Goal: Information Seeking & Learning: Learn about a topic

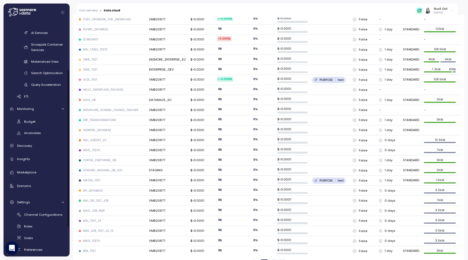
scroll to position [114, 0]
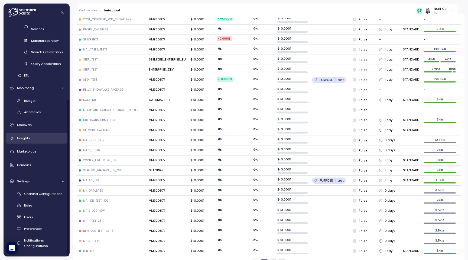
click at [47, 141] on link "Insights" at bounding box center [37, 137] width 62 height 11
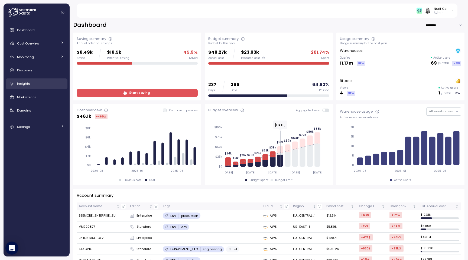
click at [37, 85] on div "Insights" at bounding box center [40, 83] width 47 height 5
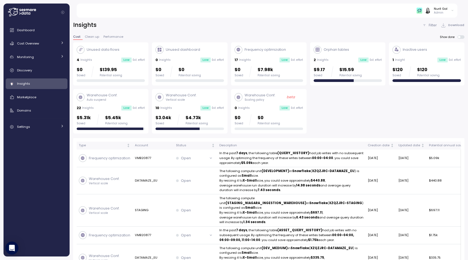
click at [273, 97] on p "Warehouse Conf." at bounding box center [260, 94] width 31 height 5
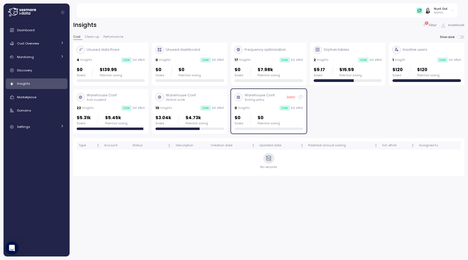
click at [279, 109] on div "0 Insights Low Est. effort" at bounding box center [269, 107] width 69 height 5
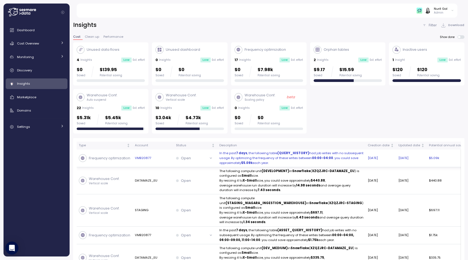
click at [280, 157] on p "In the past 7 days , the following table (QUERY_HISTORY) had job writes with no…" at bounding box center [291, 158] width 144 height 14
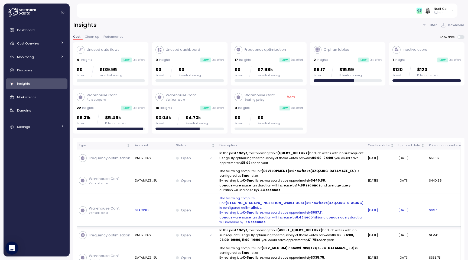
click at [329, 201] on strong "XZQZJRC-STAGING" at bounding box center [345, 202] width 33 height 4
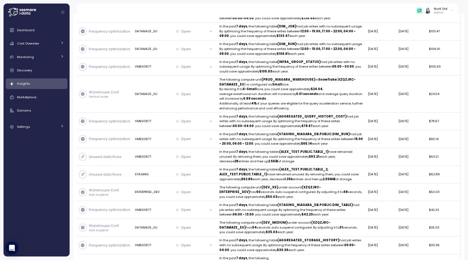
scroll to position [374, 0]
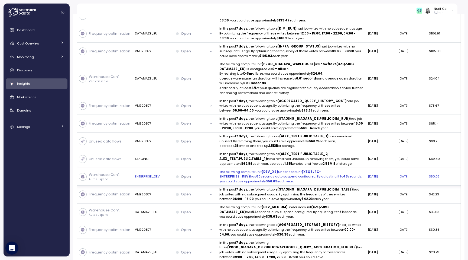
click at [230, 184] on p "The following compute unit (DEV_XS) under account (XZQZJRC-ENTERPRISE_DEV) has …" at bounding box center [291, 176] width 144 height 14
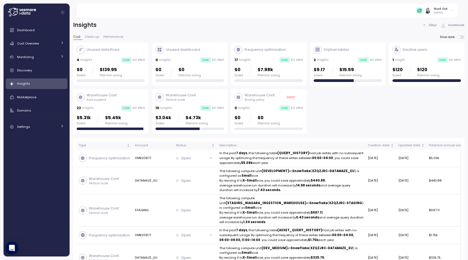
click at [120, 37] on span "Performance" at bounding box center [113, 36] width 20 height 3
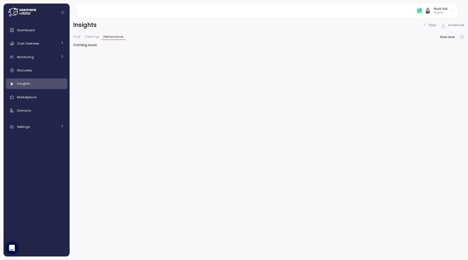
click at [94, 35] on span "Clean up" at bounding box center [92, 36] width 14 height 3
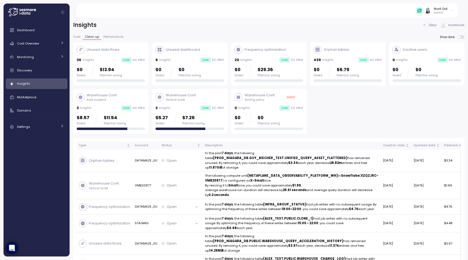
click at [76, 36] on span "Cost" at bounding box center [76, 36] width 7 height 3
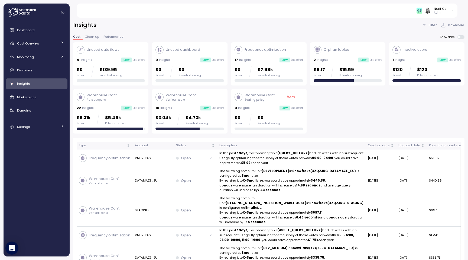
click at [92, 36] on span "Clean up" at bounding box center [92, 36] width 14 height 3
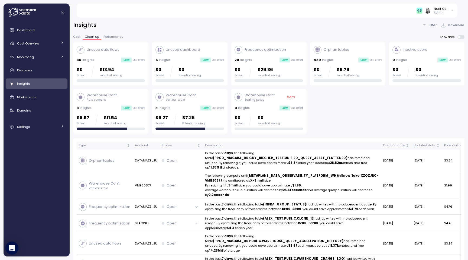
click at [112, 36] on span "Performance" at bounding box center [113, 36] width 20 height 3
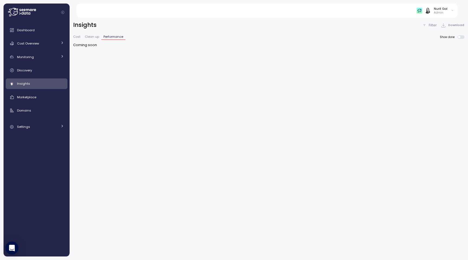
click at [91, 35] on span "Clean up" at bounding box center [92, 36] width 14 height 3
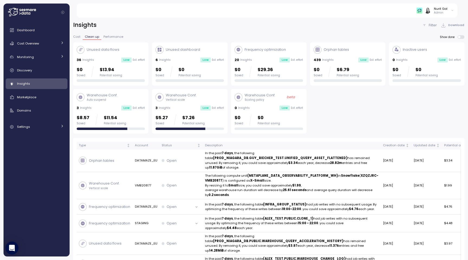
click at [78, 36] on span "Cost" at bounding box center [76, 36] width 7 height 3
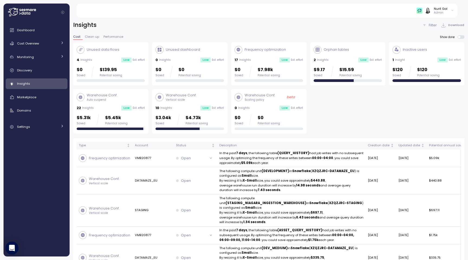
click at [86, 37] on span "Clean up" at bounding box center [92, 36] width 14 height 3
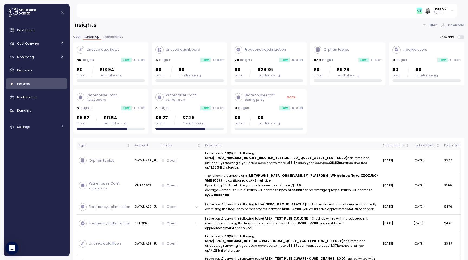
click at [77, 37] on span "Cost" at bounding box center [76, 36] width 7 height 3
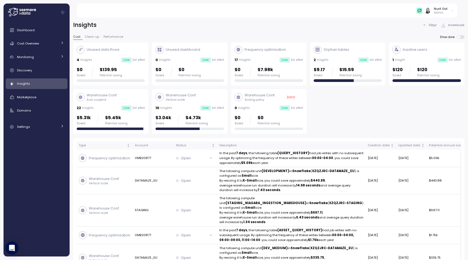
click at [87, 38] on span "Clean up" at bounding box center [92, 36] width 14 height 3
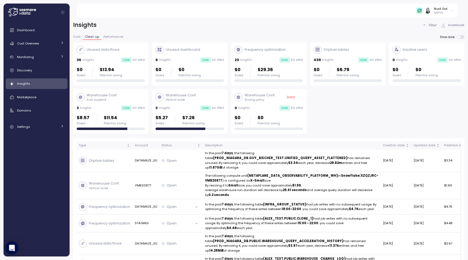
click at [107, 37] on span "Performance" at bounding box center [113, 36] width 20 height 3
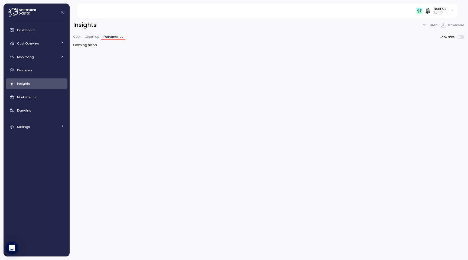
click at [93, 36] on span "Clean up" at bounding box center [92, 36] width 14 height 3
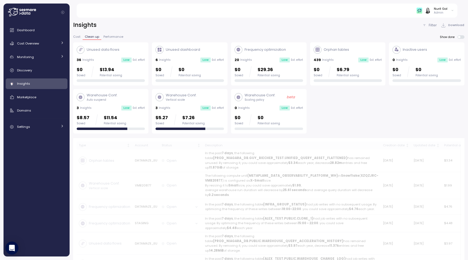
click at [79, 36] on span "Cost" at bounding box center [76, 36] width 7 height 3
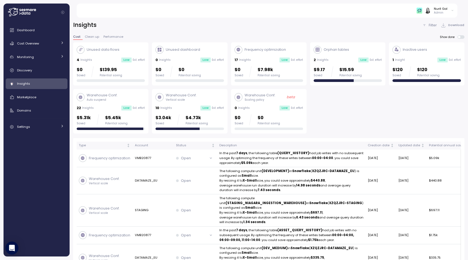
click at [98, 38] on span "Clean up" at bounding box center [92, 36] width 14 height 3
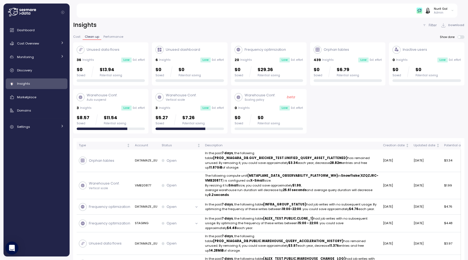
click at [109, 38] on span "Performance" at bounding box center [113, 36] width 20 height 3
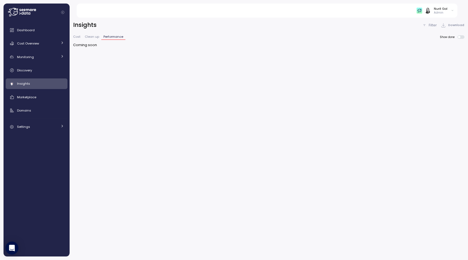
click at [80, 36] on button "Cost" at bounding box center [77, 37] width 9 height 5
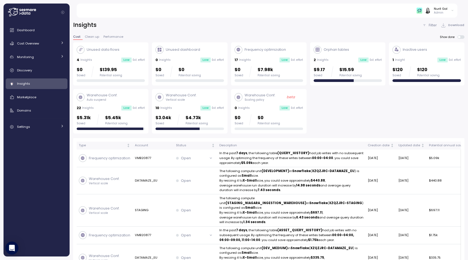
click at [120, 40] on div "Cost Clean up Performance" at bounding box center [99, 38] width 53 height 7
click at [118, 36] on span "Performance" at bounding box center [113, 36] width 20 height 3
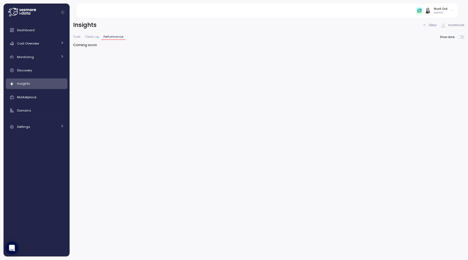
click at [74, 39] on button "Cost" at bounding box center [77, 37] width 9 height 5
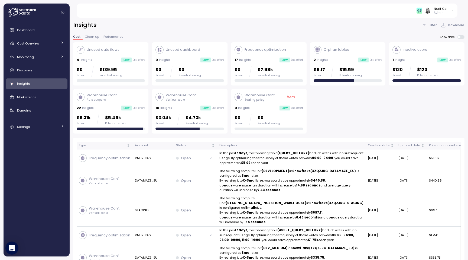
click at [109, 35] on span "Performance" at bounding box center [113, 36] width 20 height 3
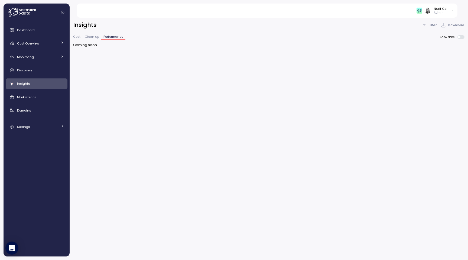
click at [77, 40] on div "Cost Clean up Performance" at bounding box center [99, 38] width 53 height 7
click at [77, 39] on button "Cost" at bounding box center [77, 37] width 9 height 5
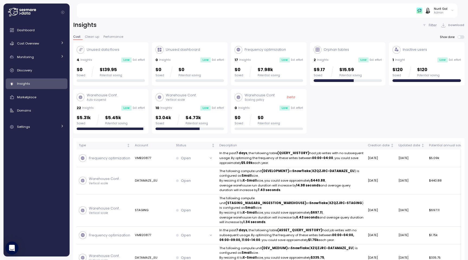
click at [97, 37] on span "Clean up" at bounding box center [92, 36] width 14 height 3
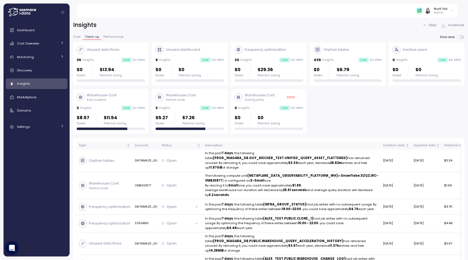
click at [77, 37] on span "Cost" at bounding box center [76, 36] width 7 height 3
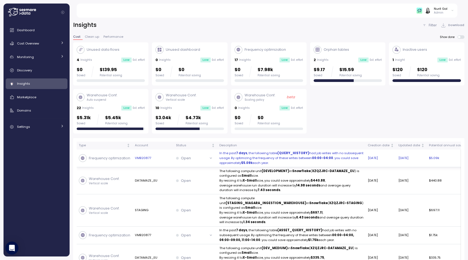
click at [283, 163] on p "In the past 7 days , the following table (QUERY_HISTORY) had job writes with no…" at bounding box center [291, 158] width 144 height 14
